Goal: Task Accomplishment & Management: Complete application form

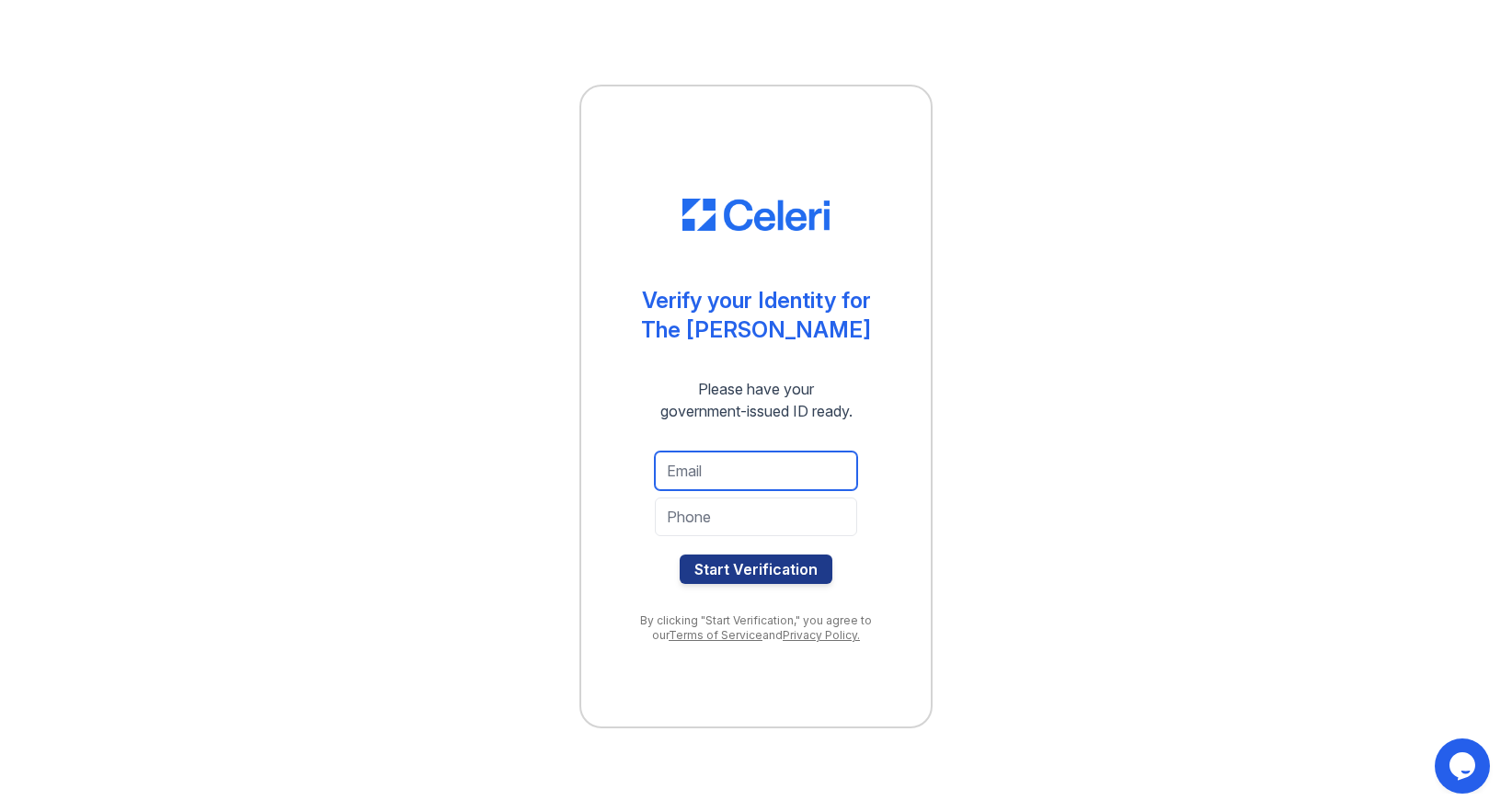
click at [712, 470] on input "email" at bounding box center [756, 471] width 203 height 39
type input "karl.liechty@gmail.com"
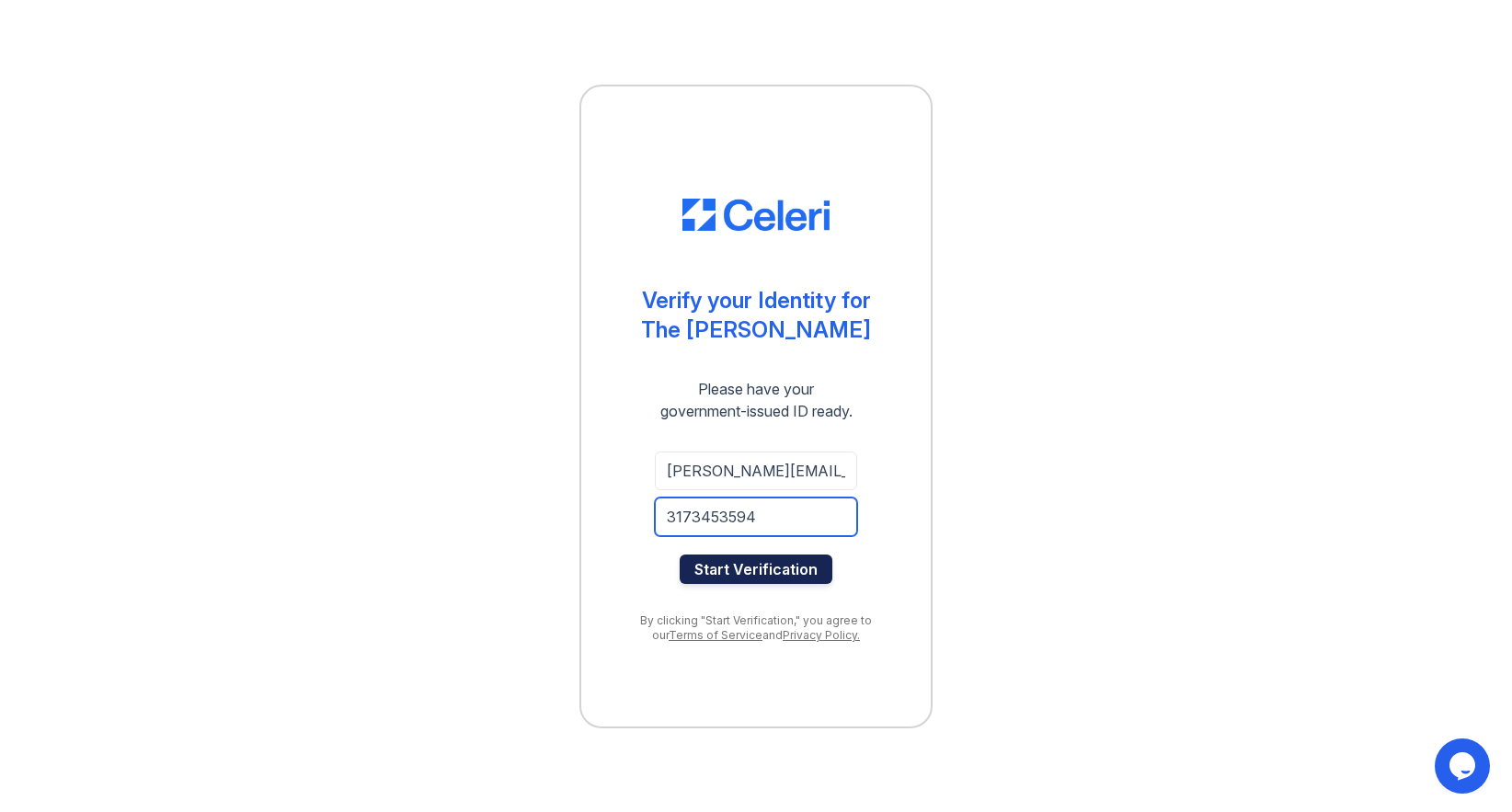
type input "3173453594"
click at [762, 573] on button "Start Verification" at bounding box center [756, 569] width 153 height 29
